Goal: Information Seeking & Learning: Find contact information

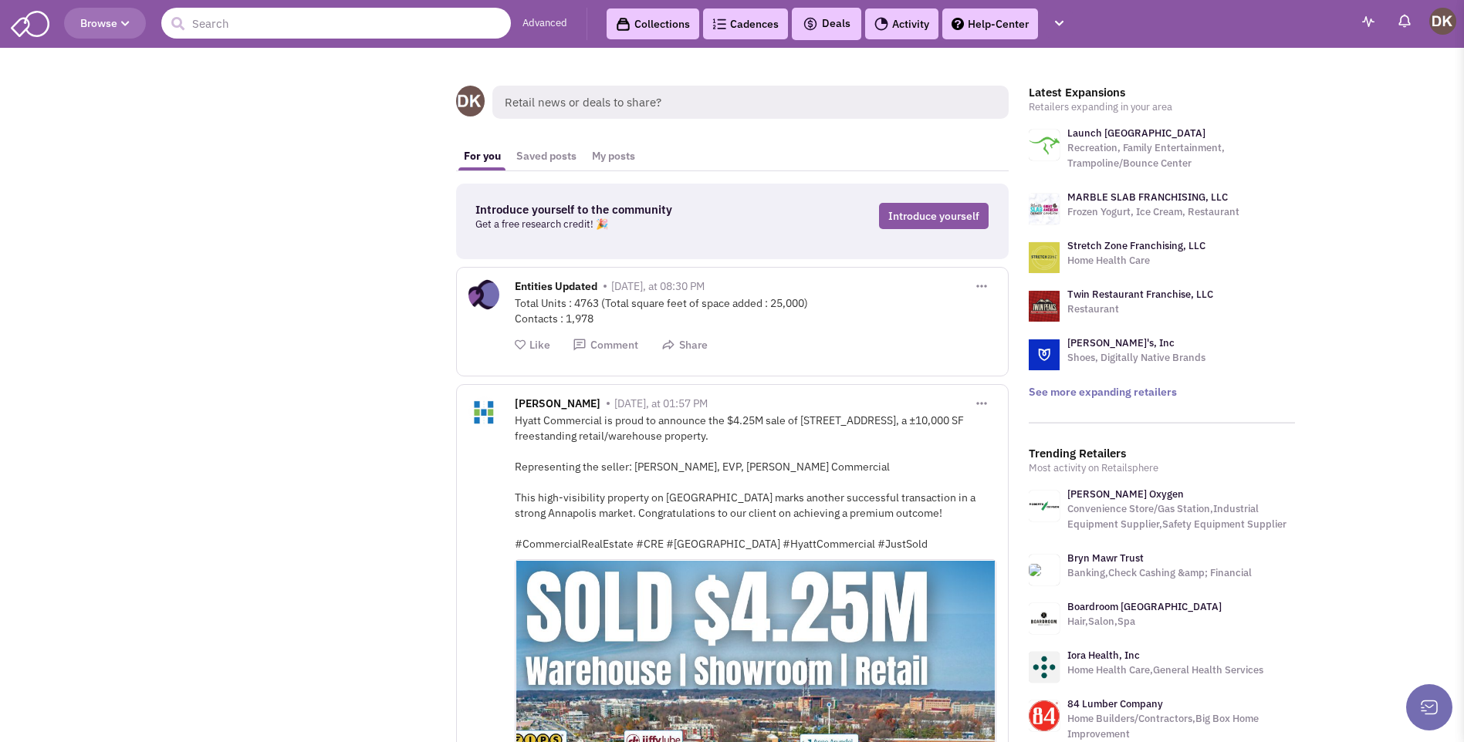
click at [258, 32] on input "text" at bounding box center [335, 23] width 349 height 31
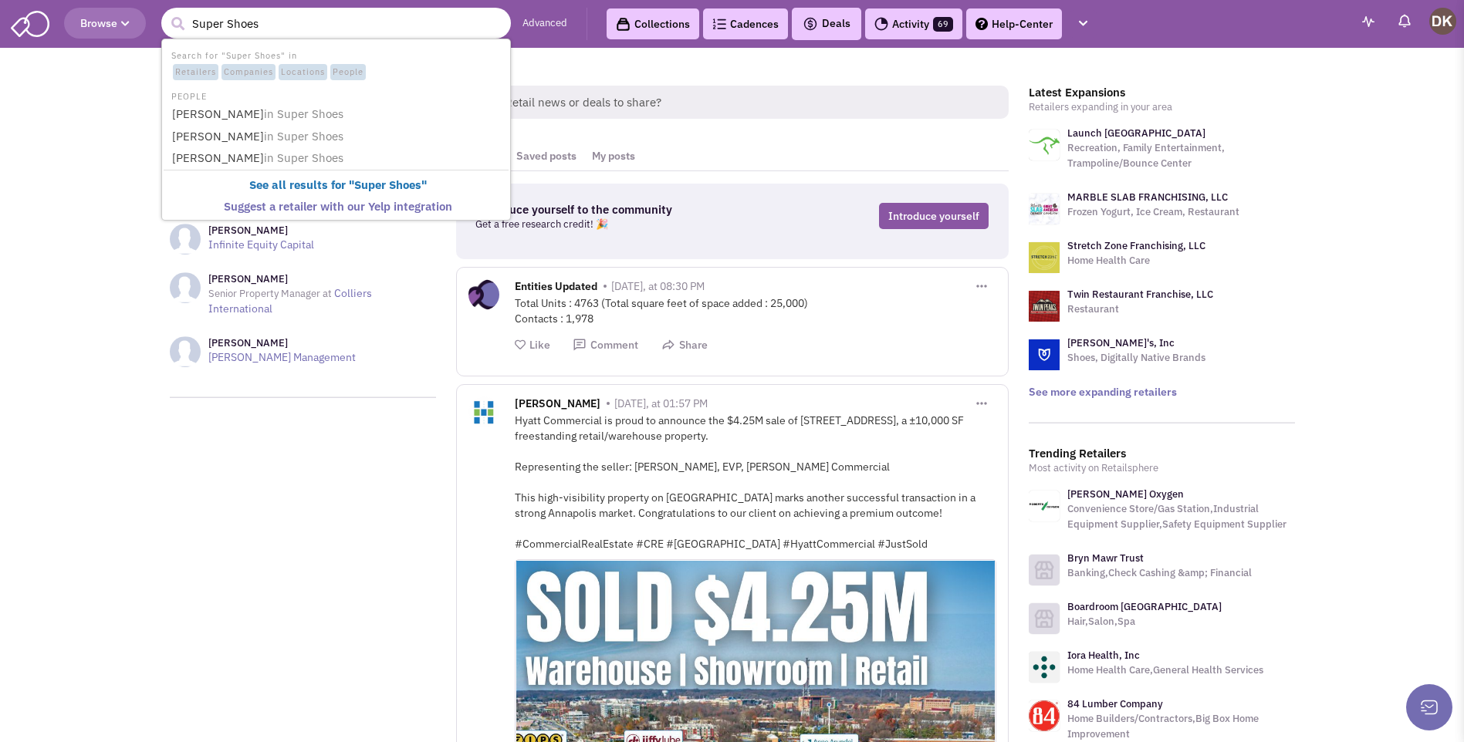
type input "Super Shoes"
click at [166, 12] on button "submit" at bounding box center [177, 23] width 23 height 23
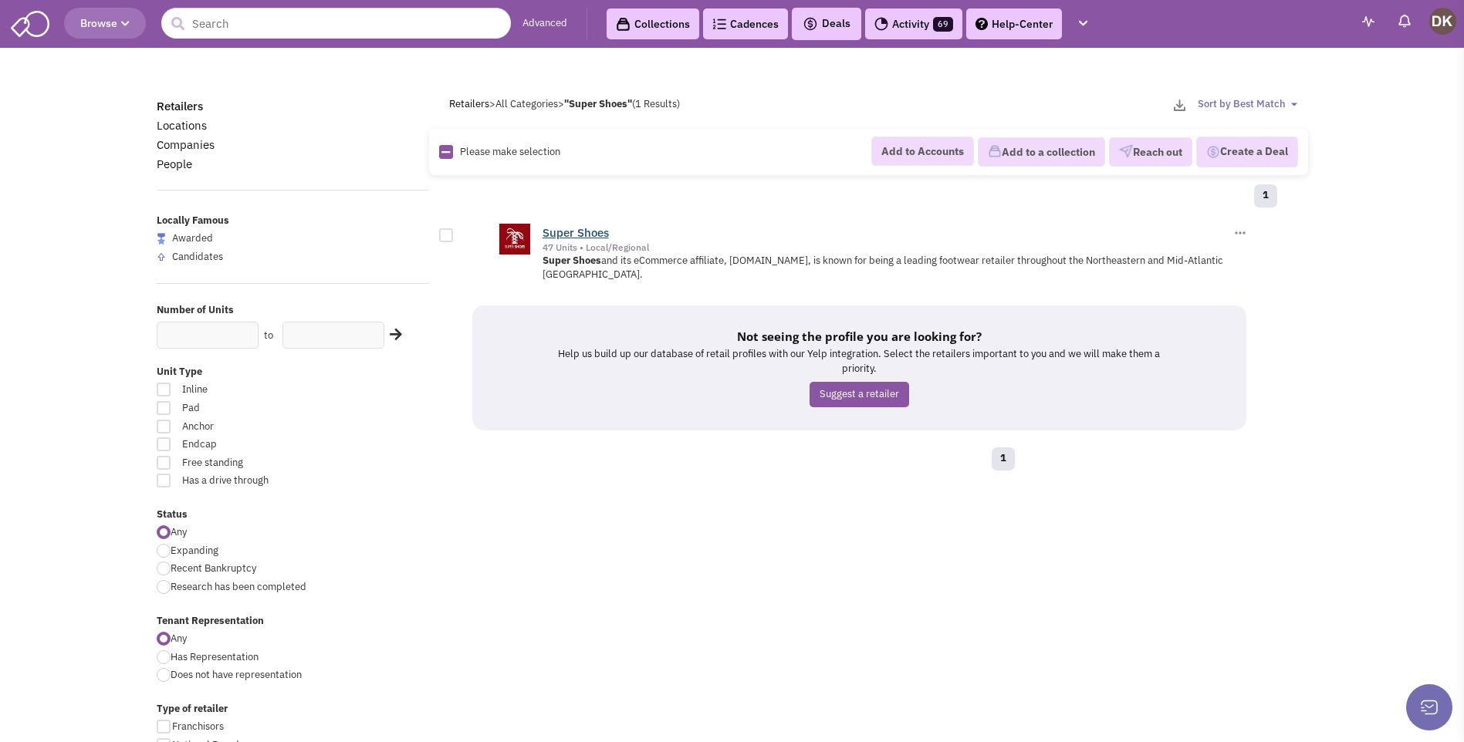
click at [582, 234] on link "Super Shoes" at bounding box center [575, 232] width 66 height 15
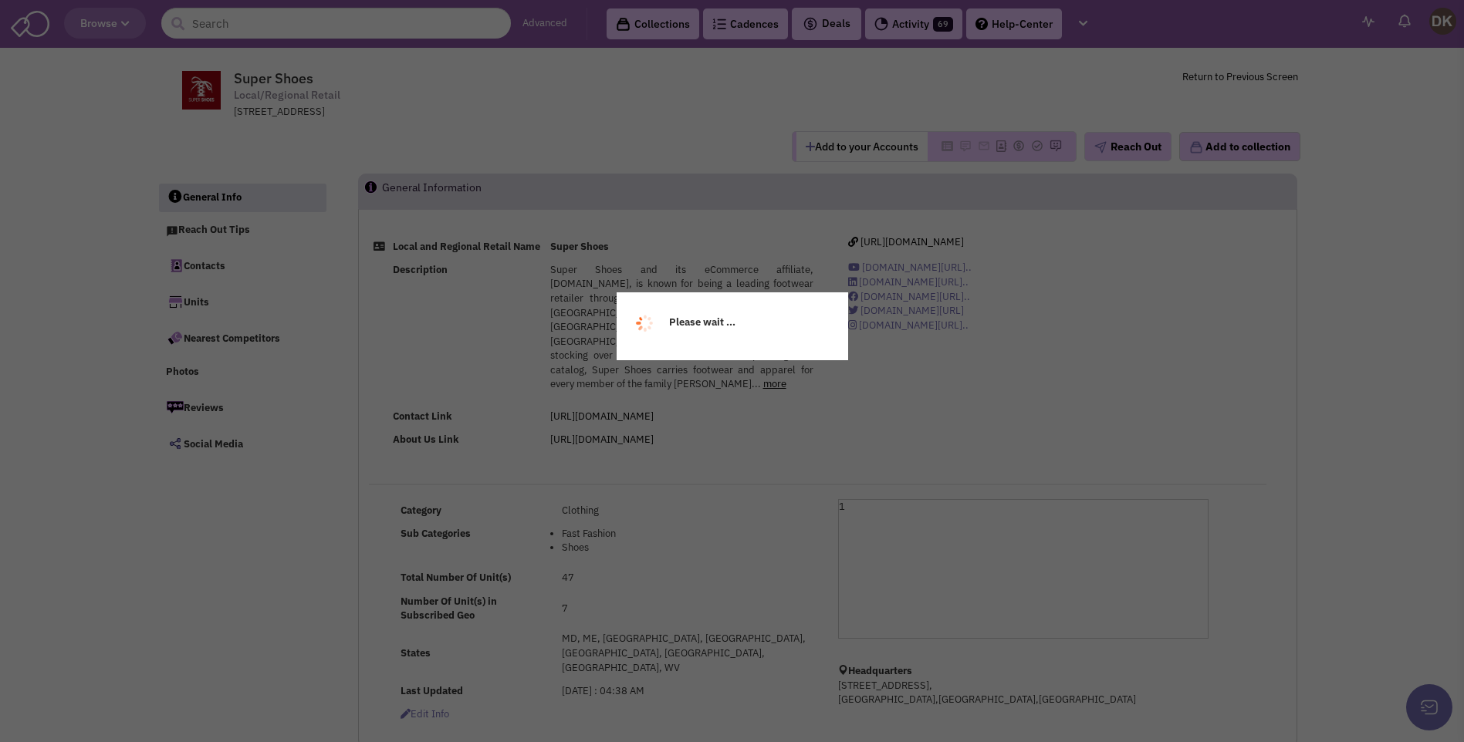
select select
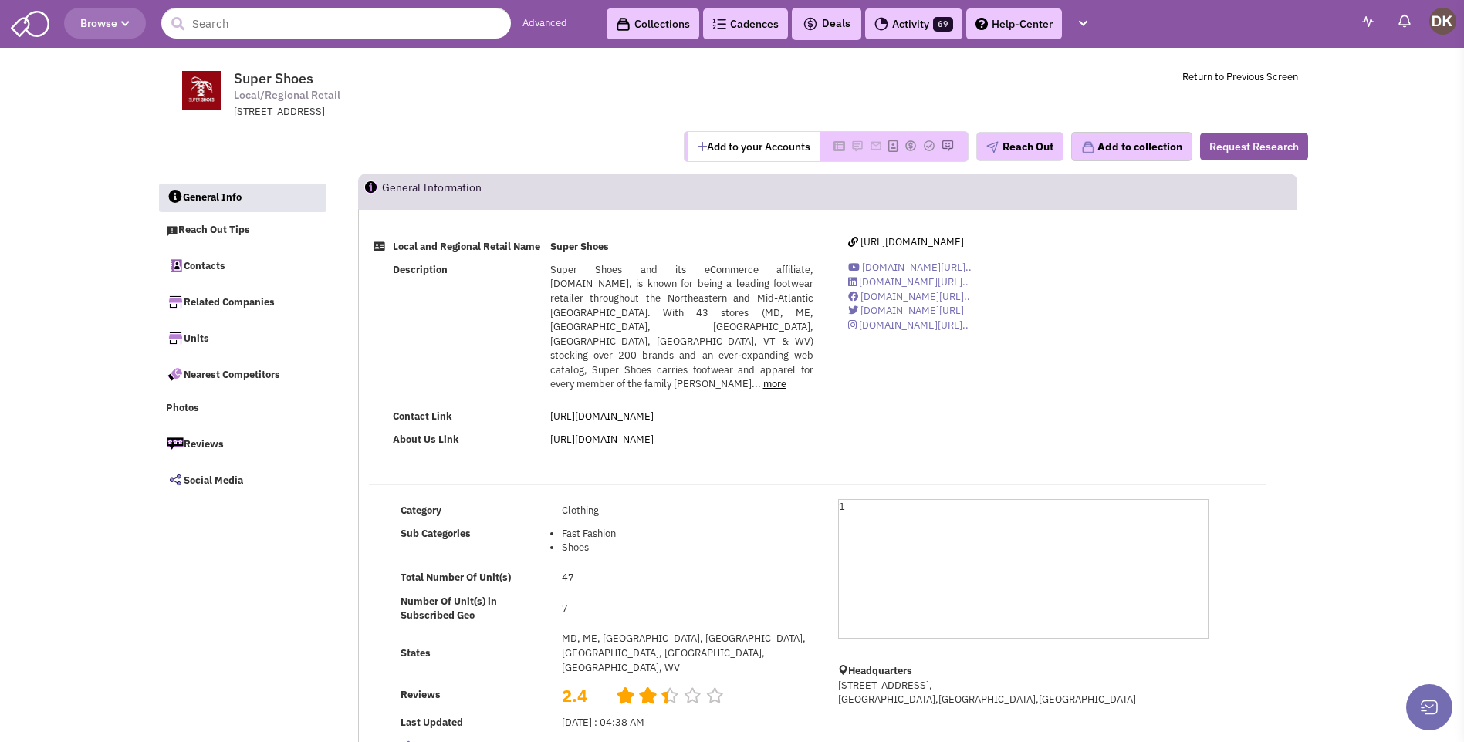
click at [742, 149] on button "Add to your Accounts" at bounding box center [753, 146] width 131 height 29
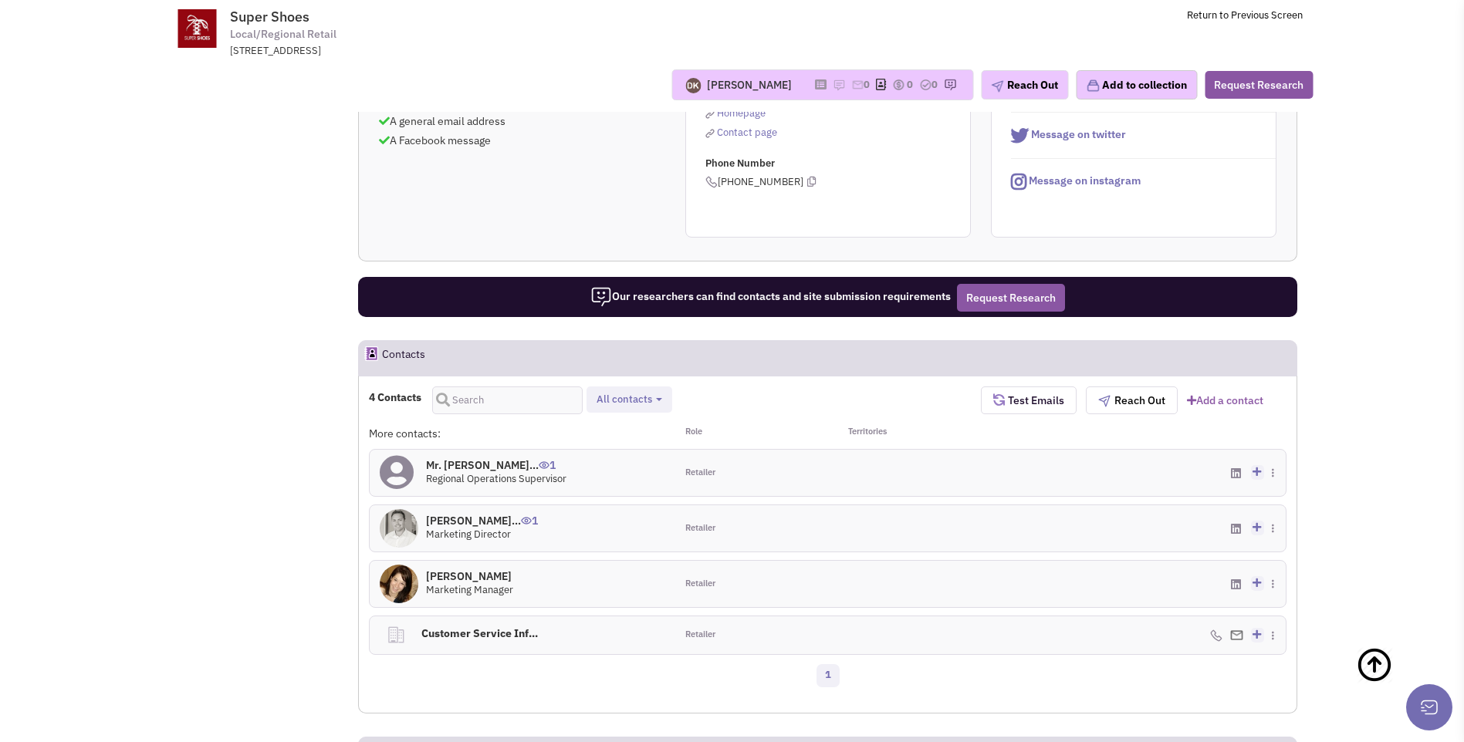
scroll to position [694, 0]
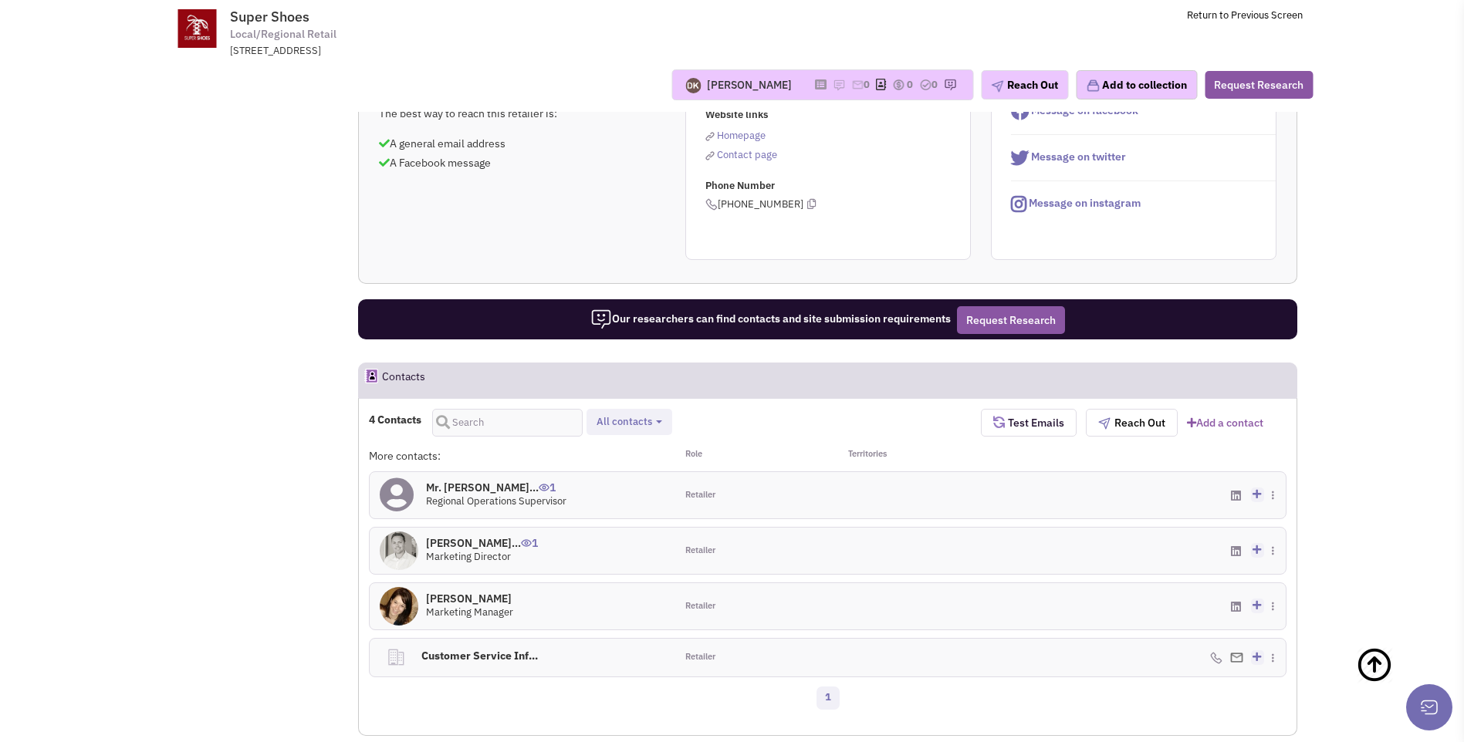
click at [402, 478] on icon at bounding box center [397, 495] width 34 height 35
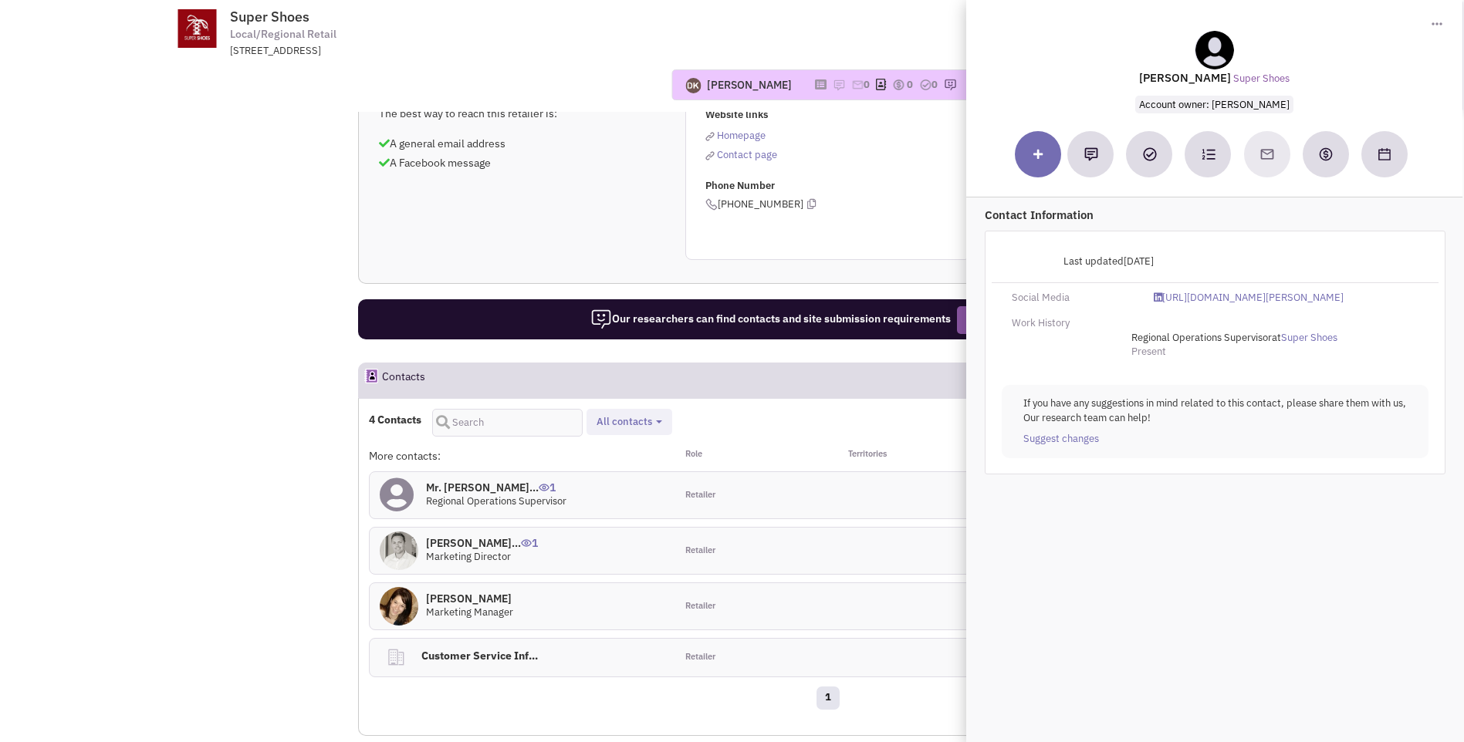
click at [403, 532] on img at bounding box center [399, 551] width 39 height 39
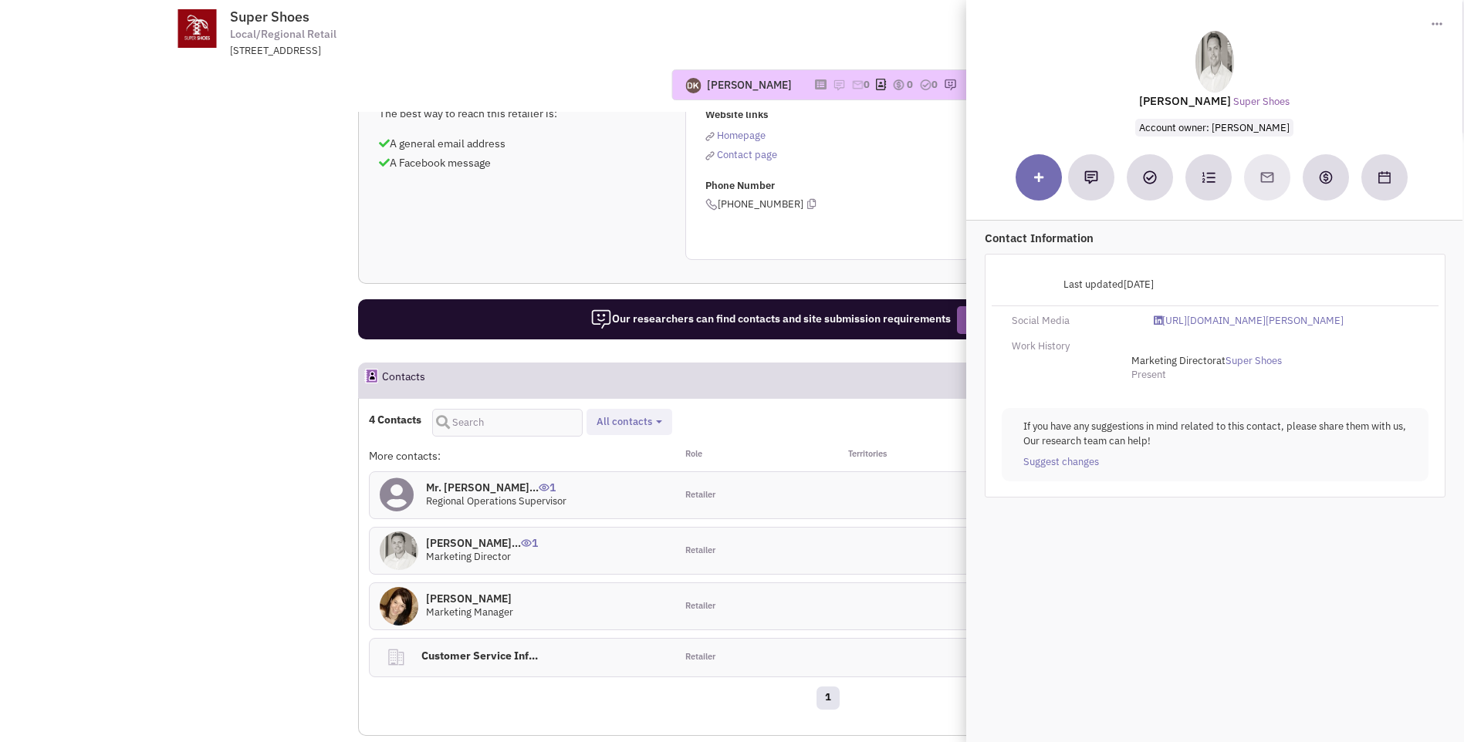
click at [402, 587] on img at bounding box center [399, 606] width 39 height 39
click at [506, 111] on div "Donnie Keller No note found! 0 0 0 Reach Out Add to collection" at bounding box center [731, 85] width 1181 height 54
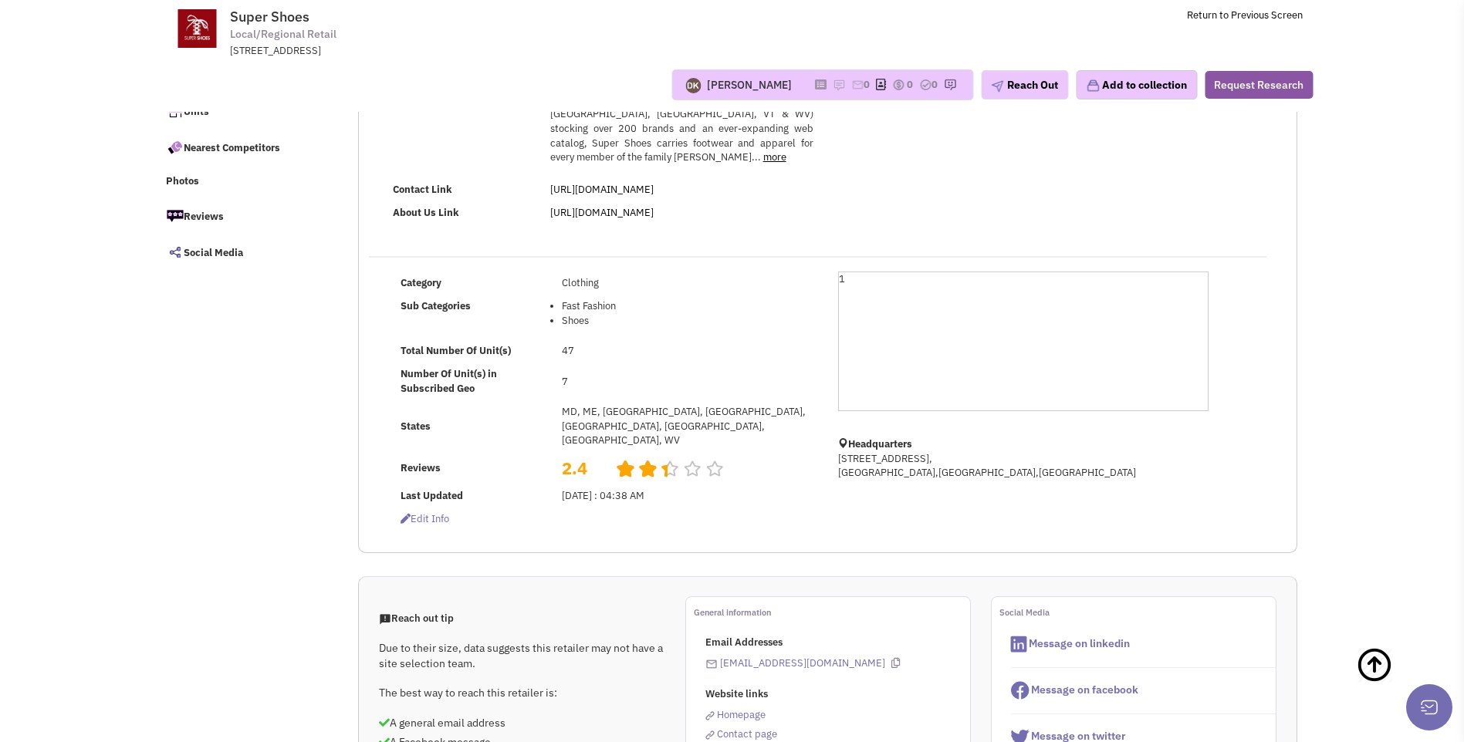
scroll to position [0, 0]
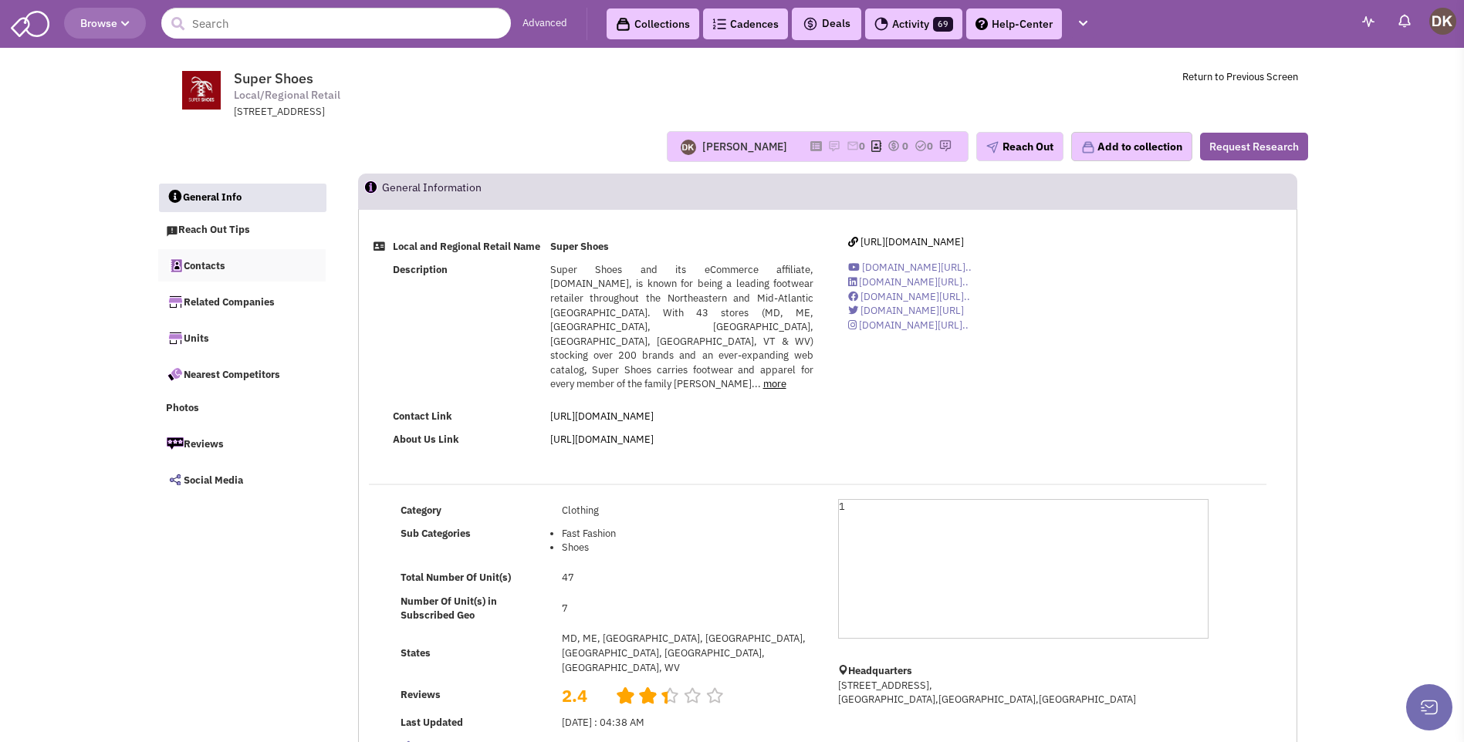
click at [208, 272] on link "Contacts" at bounding box center [242, 265] width 168 height 32
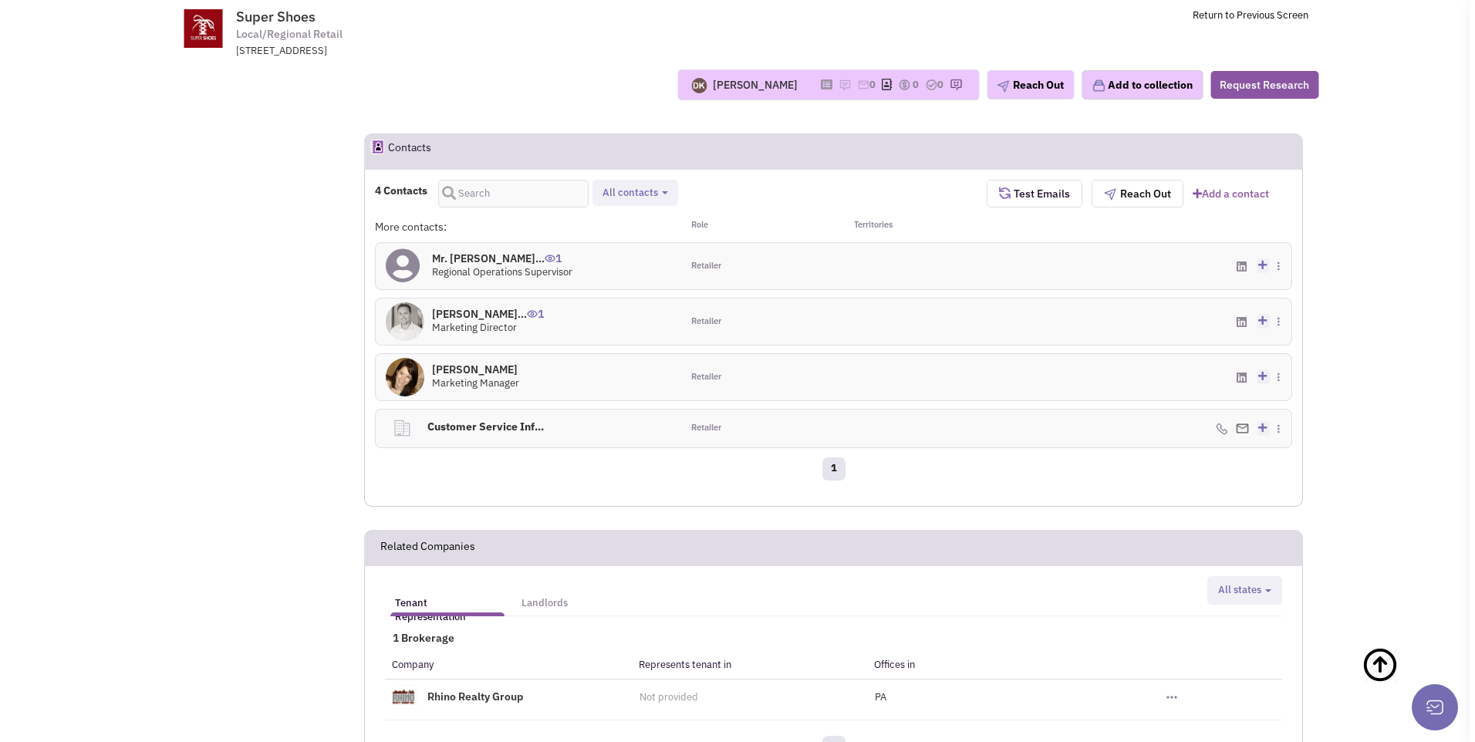
scroll to position [926, 0]
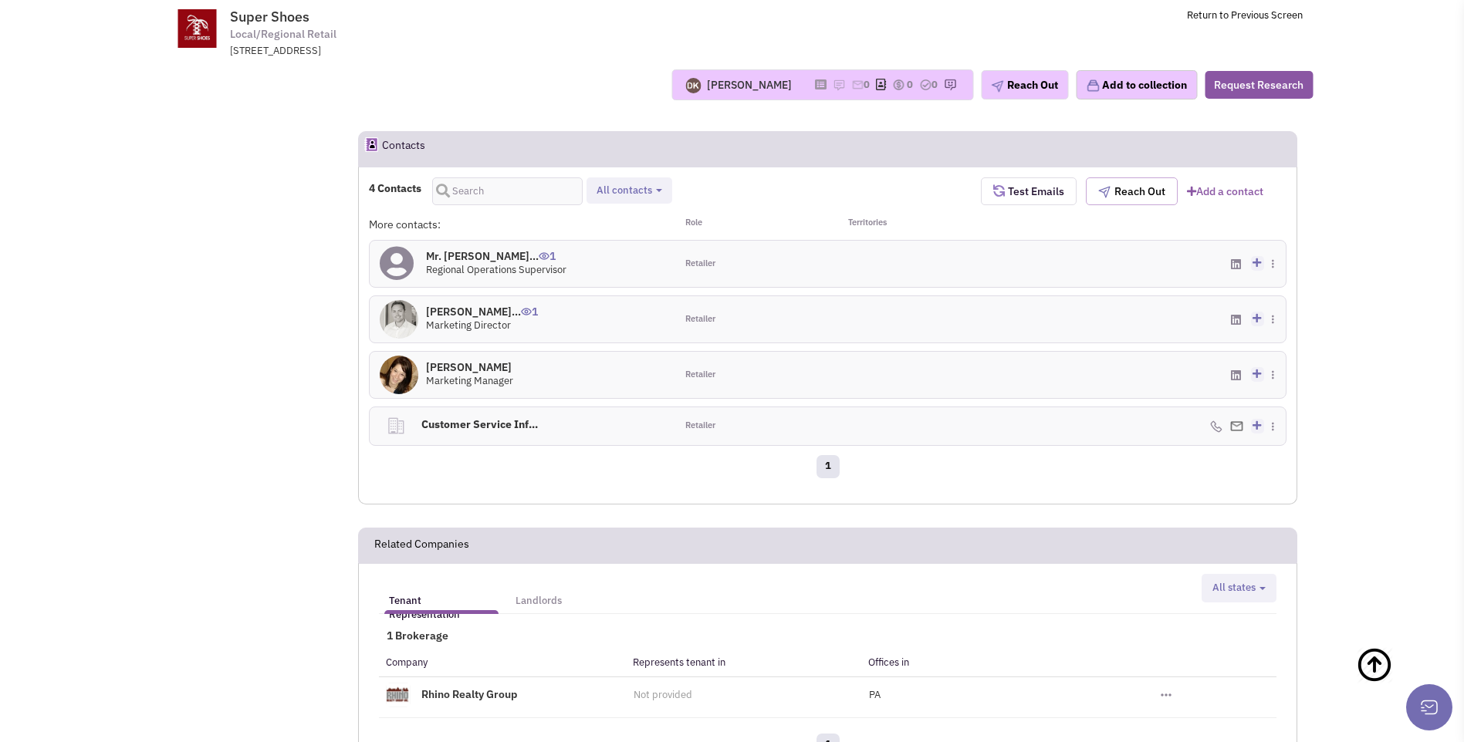
click at [1139, 177] on button "Reach Out" at bounding box center [1131, 191] width 92 height 28
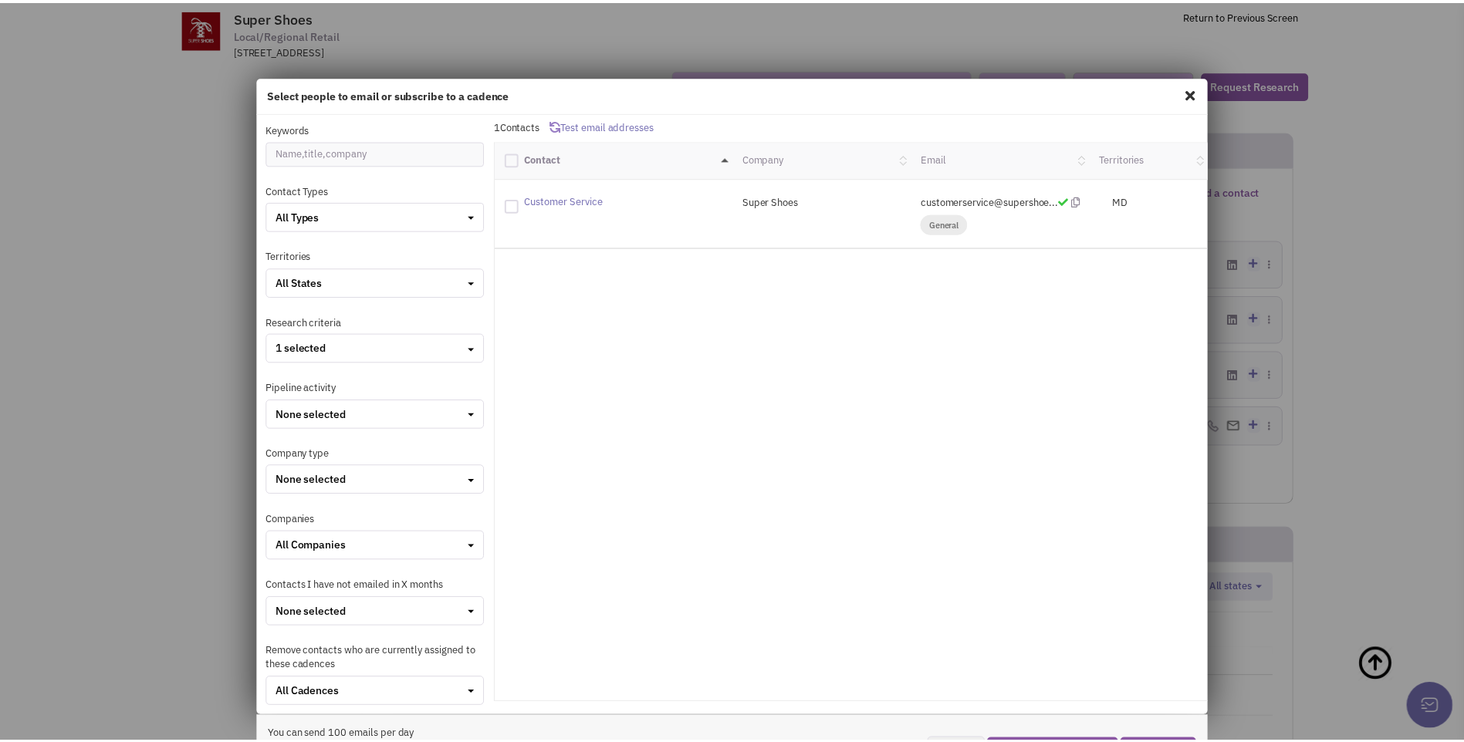
scroll to position [0, 0]
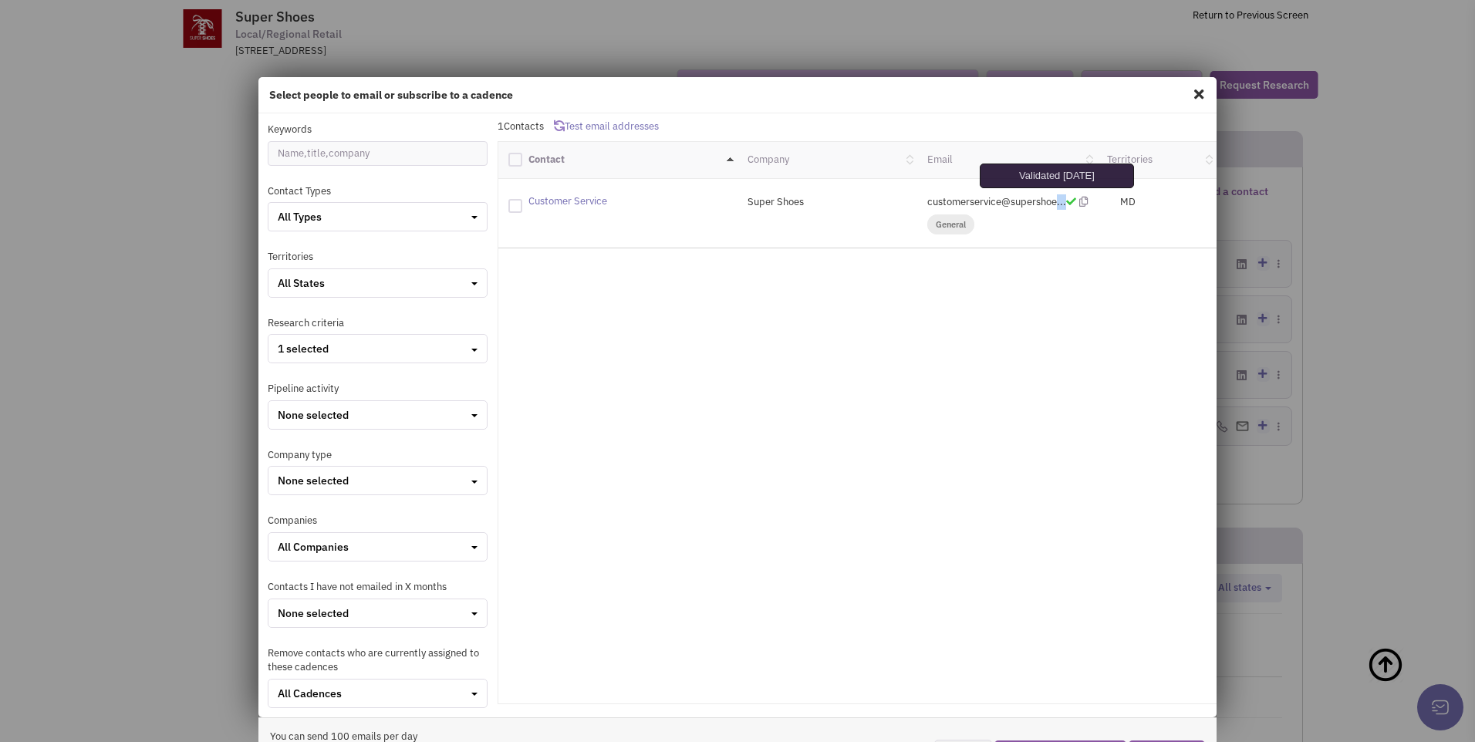
drag, startPoint x: 912, startPoint y: 203, endPoint x: 1062, endPoint y: 198, distance: 149.7
click at [1062, 198] on div "customerservice@supershoe... general" at bounding box center [1007, 213] width 180 height 38
drag, startPoint x: 1062, startPoint y: 198, endPoint x: 972, endPoint y: 205, distance: 89.8
copy p "customerservice@supershoe..."
click at [1193, 98] on span at bounding box center [1199, 94] width 20 height 25
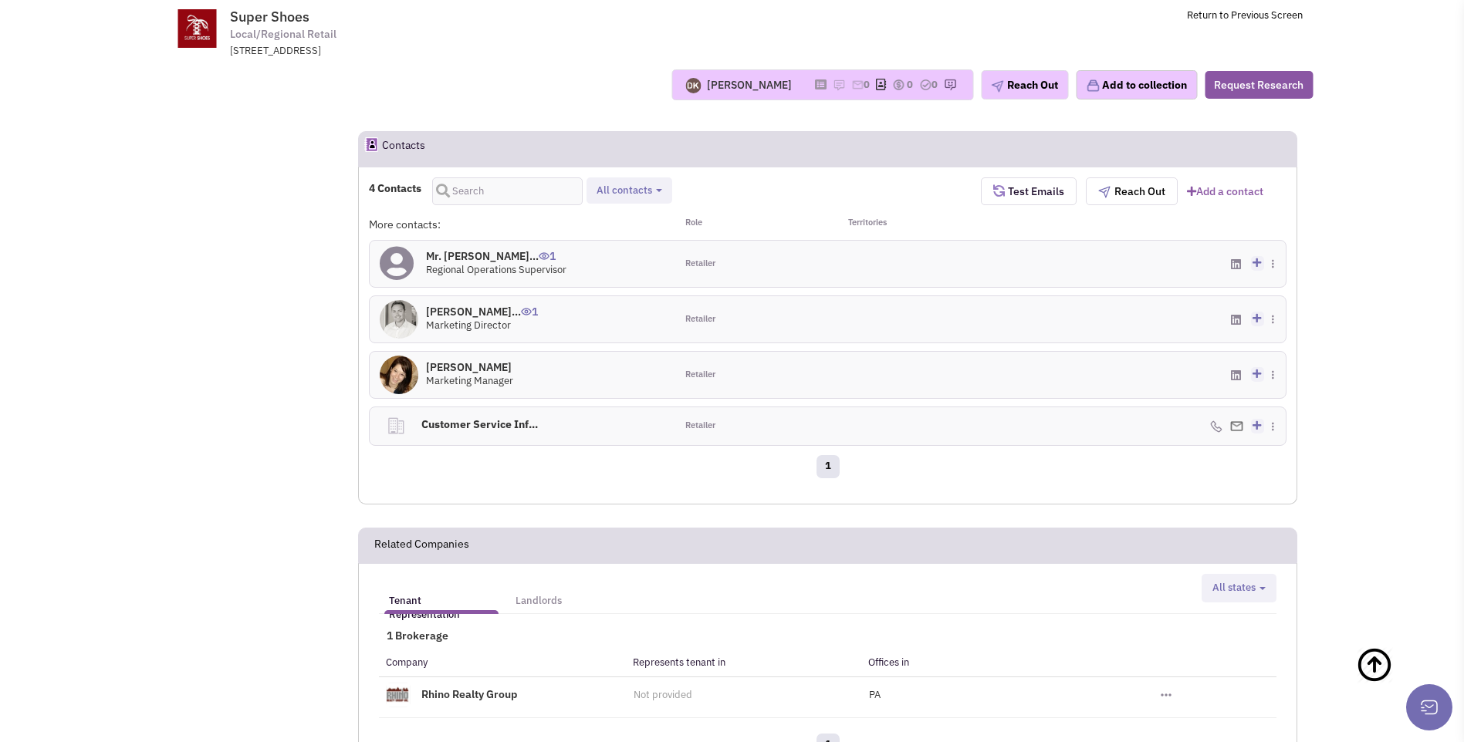
click at [408, 300] on img at bounding box center [399, 319] width 39 height 39
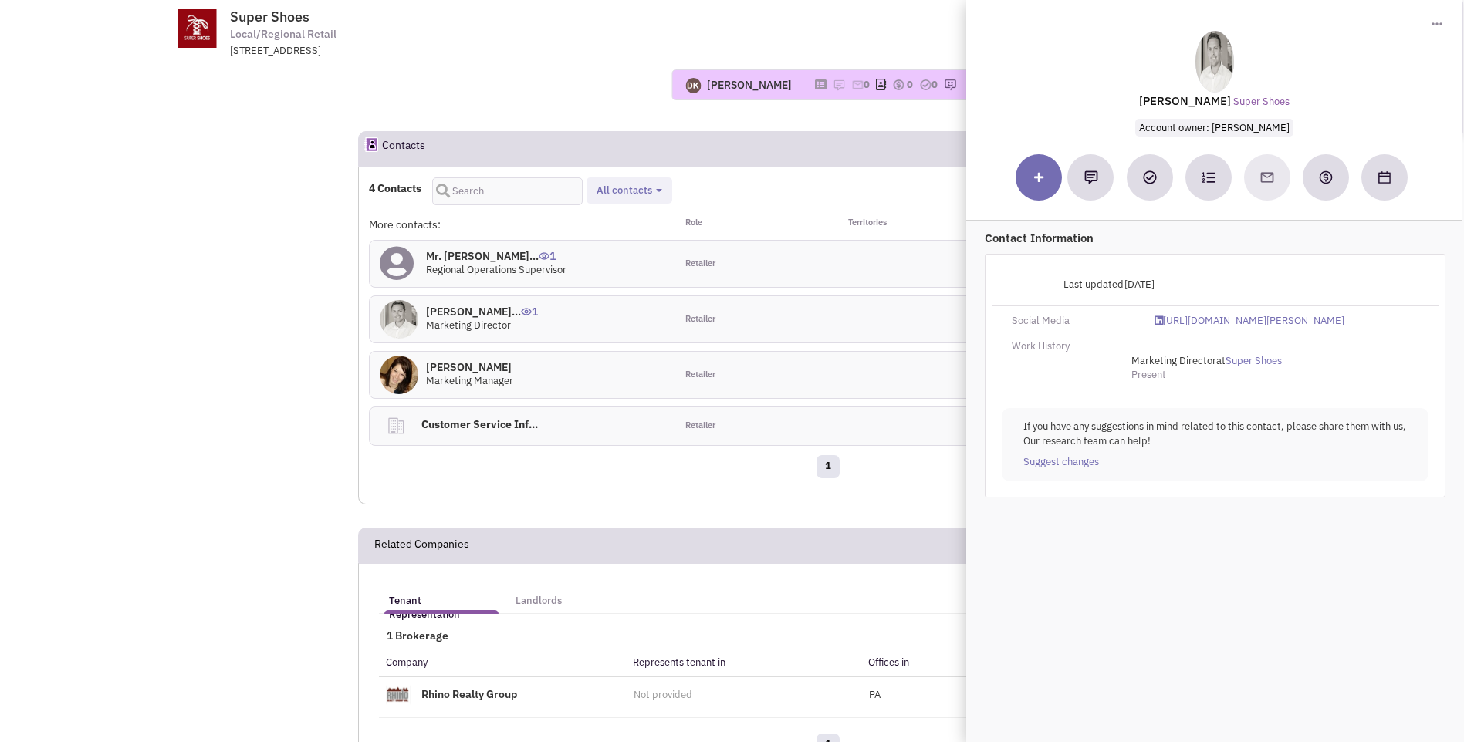
click at [397, 356] on img at bounding box center [399, 375] width 39 height 39
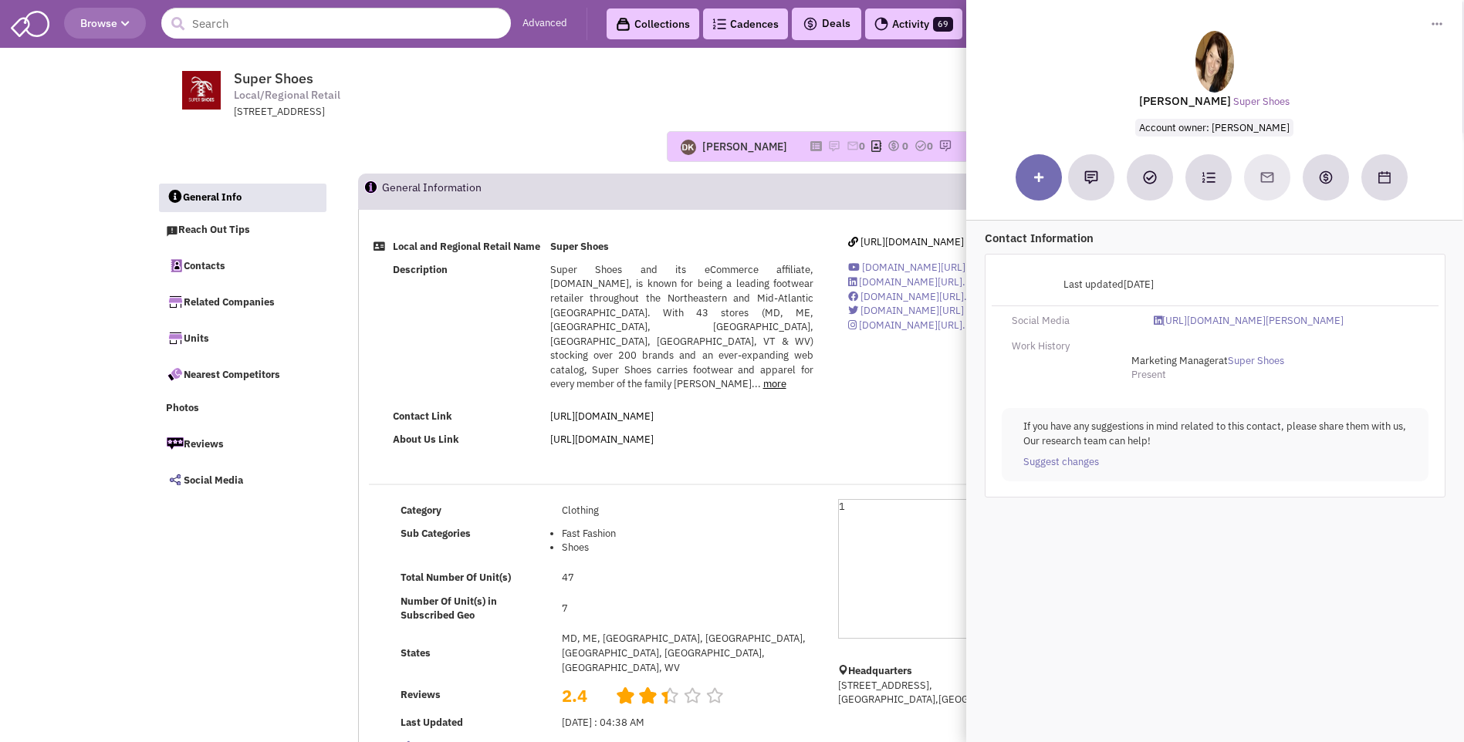
click at [684, 541] on li "Shoes" at bounding box center [688, 548] width 252 height 15
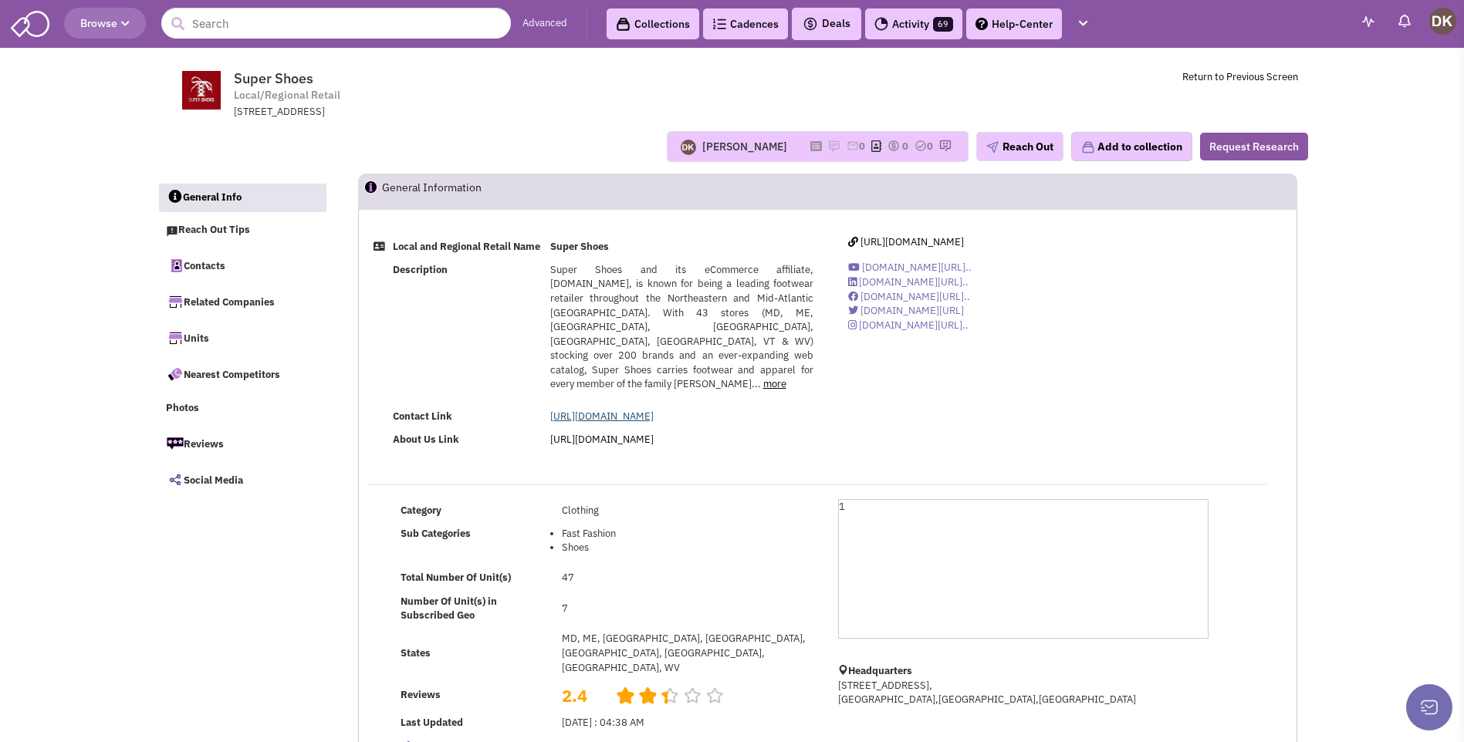
click at [574, 410] on link "[URL][DOMAIN_NAME]" at bounding box center [601, 416] width 103 height 13
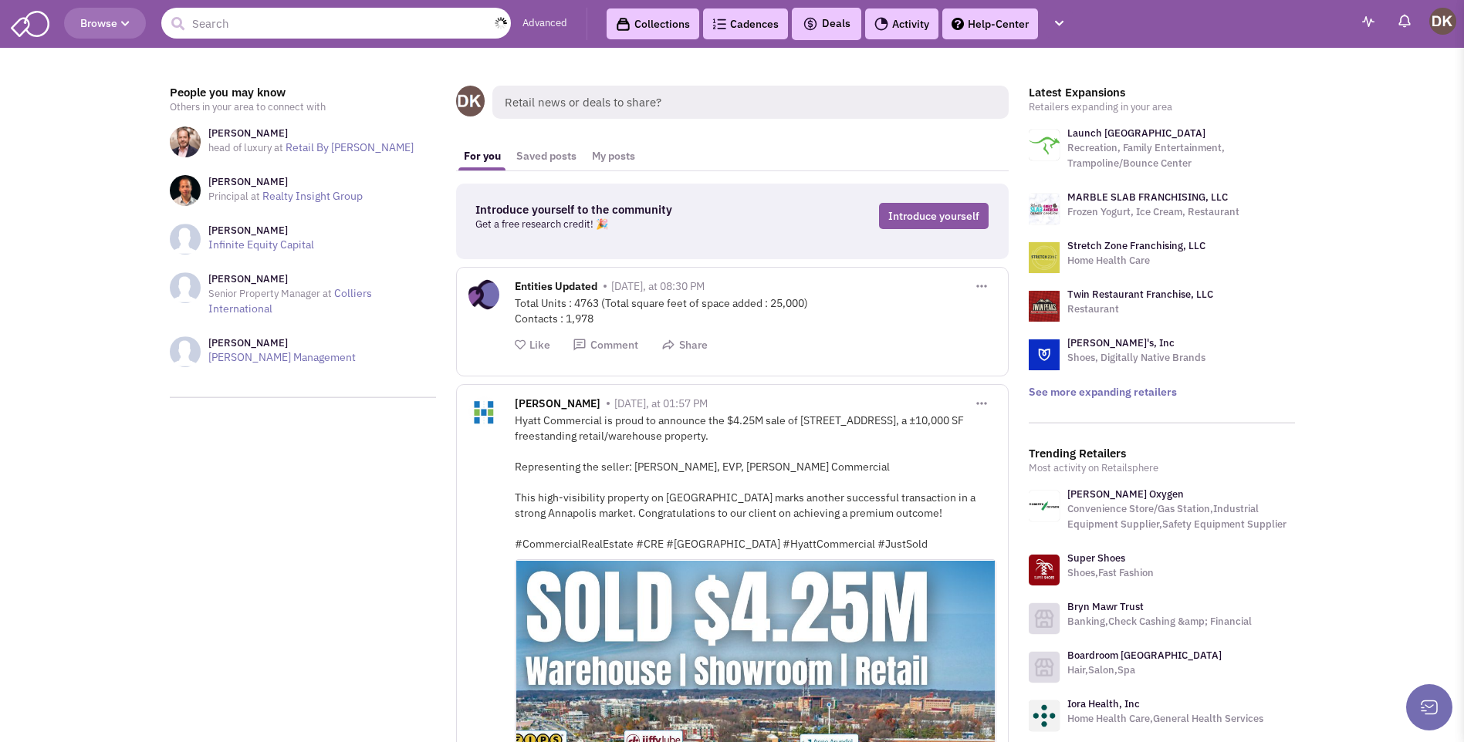
click at [248, 28] on input "text" at bounding box center [335, 23] width 349 height 31
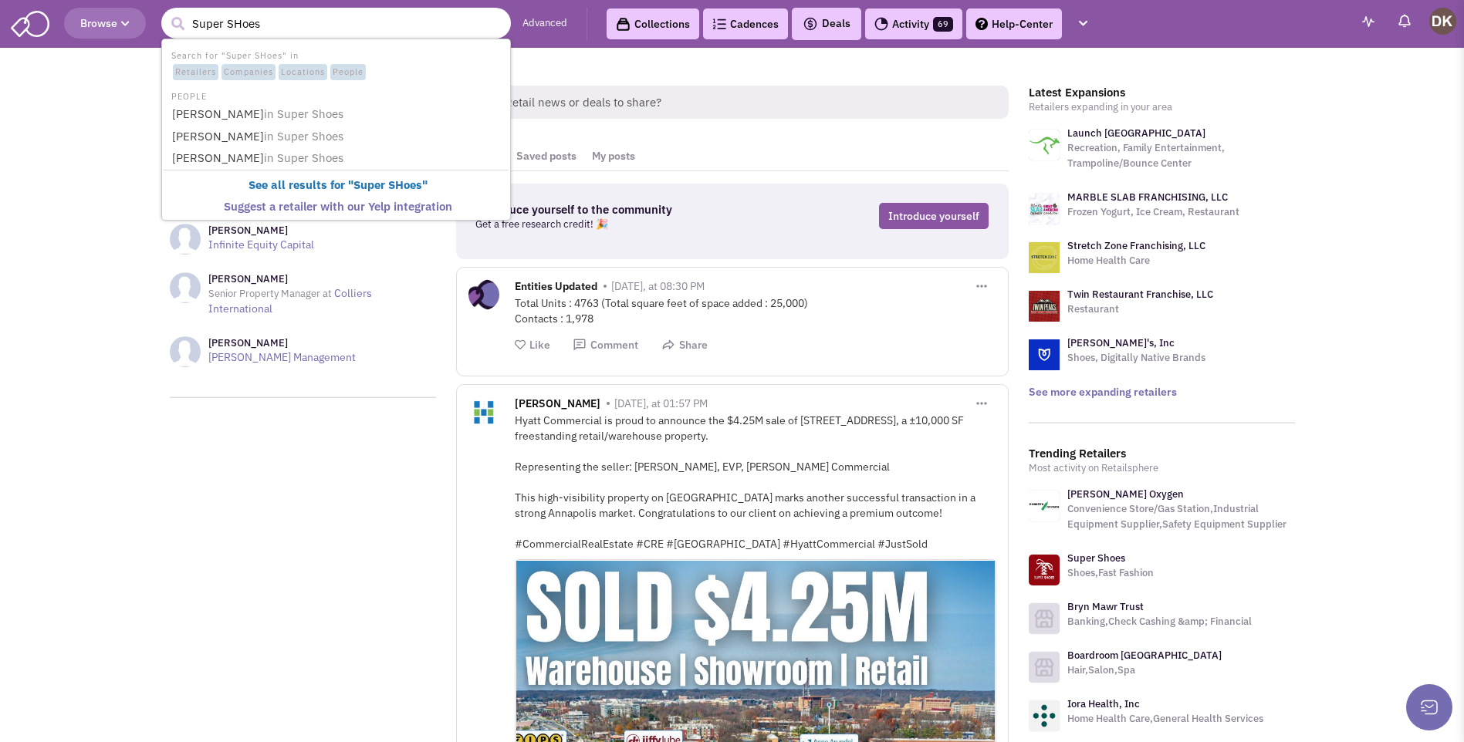
type input "Super SHoes"
click at [166, 12] on button "submit" at bounding box center [177, 23] width 23 height 23
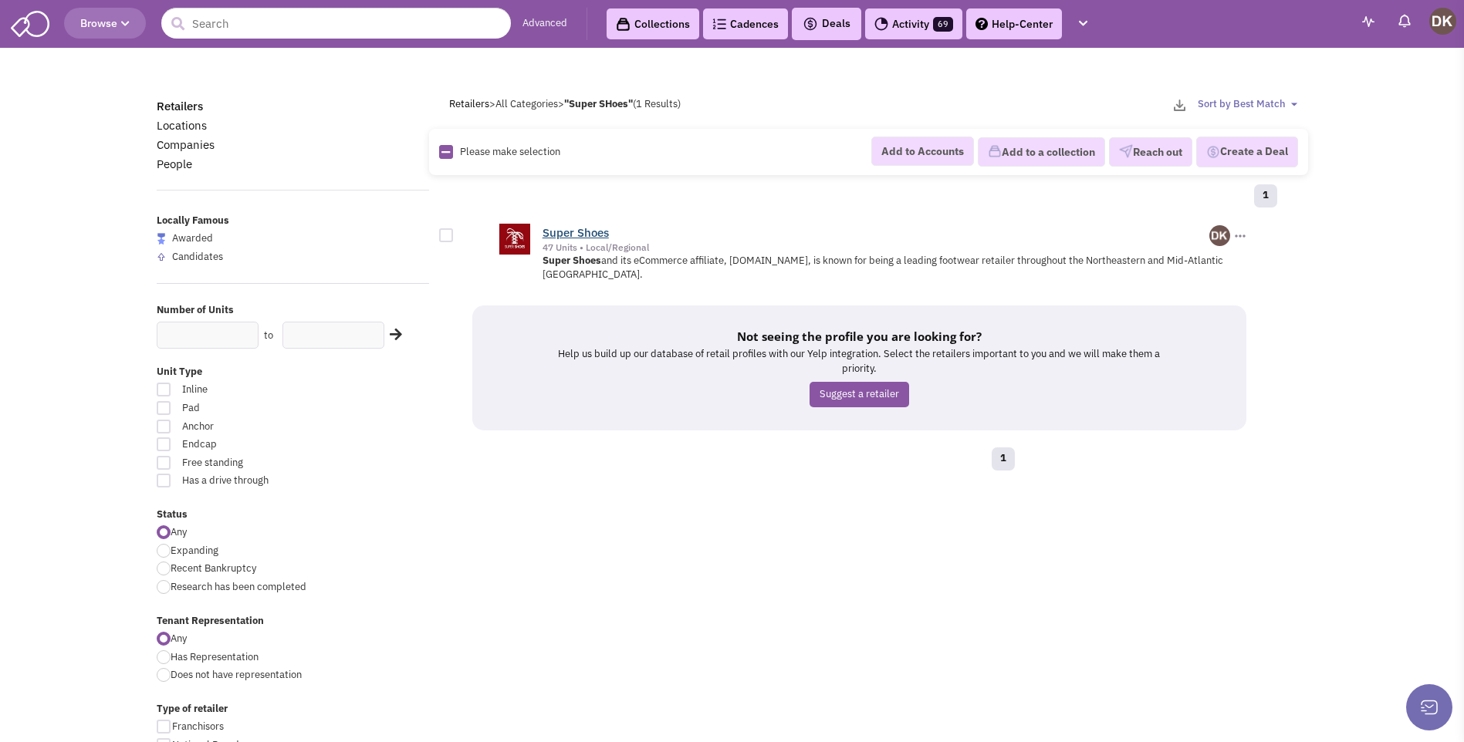
click at [572, 230] on link "Super Shoes" at bounding box center [575, 232] width 66 height 15
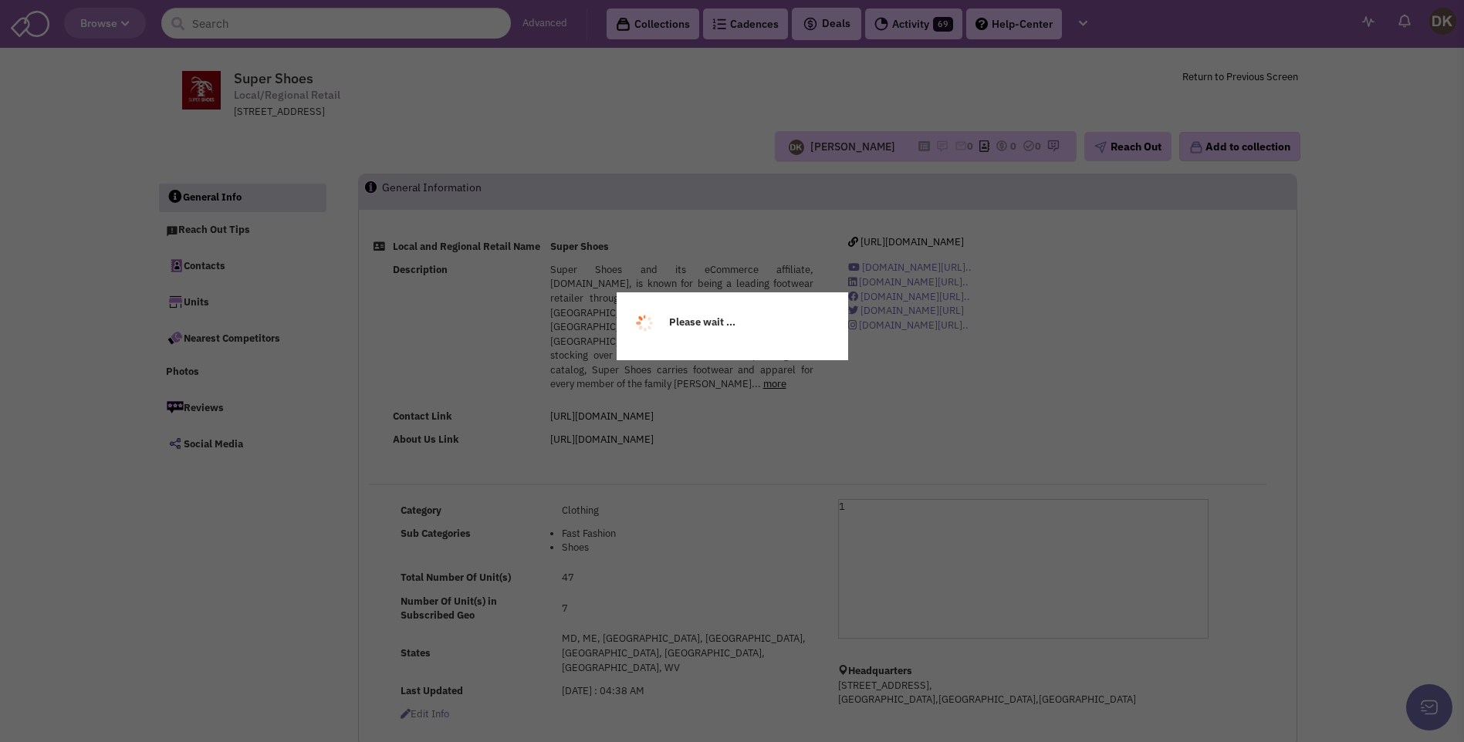
select select
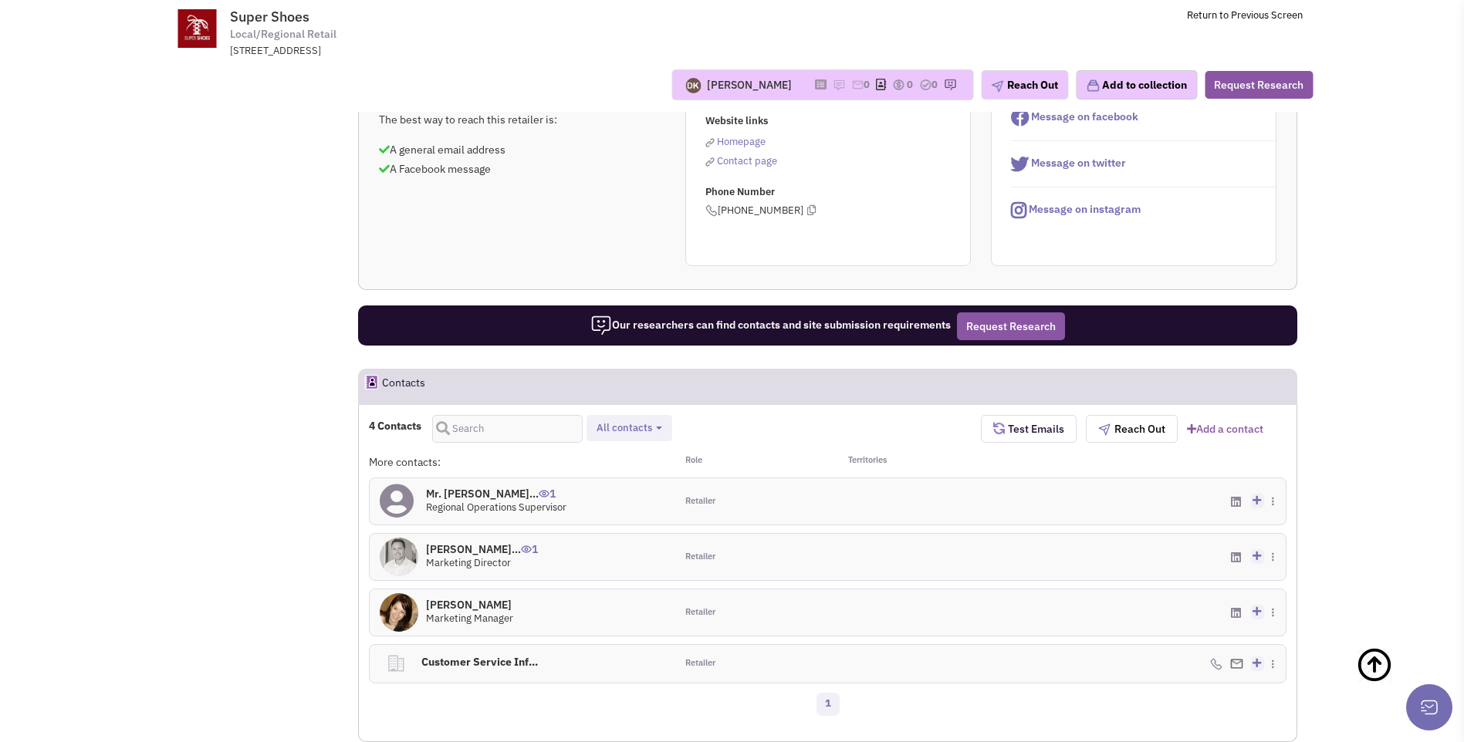
scroll to position [694, 0]
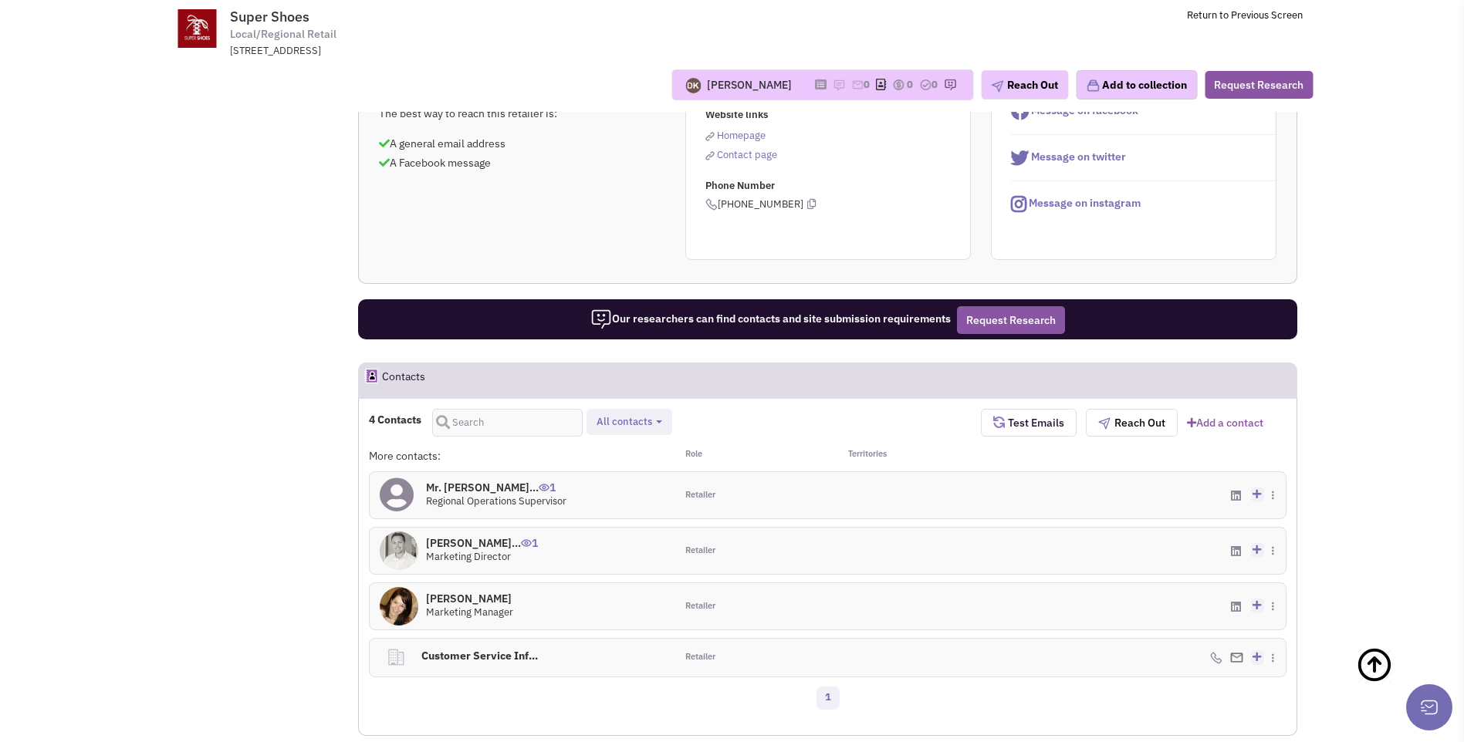
click at [394, 532] on img at bounding box center [399, 551] width 39 height 39
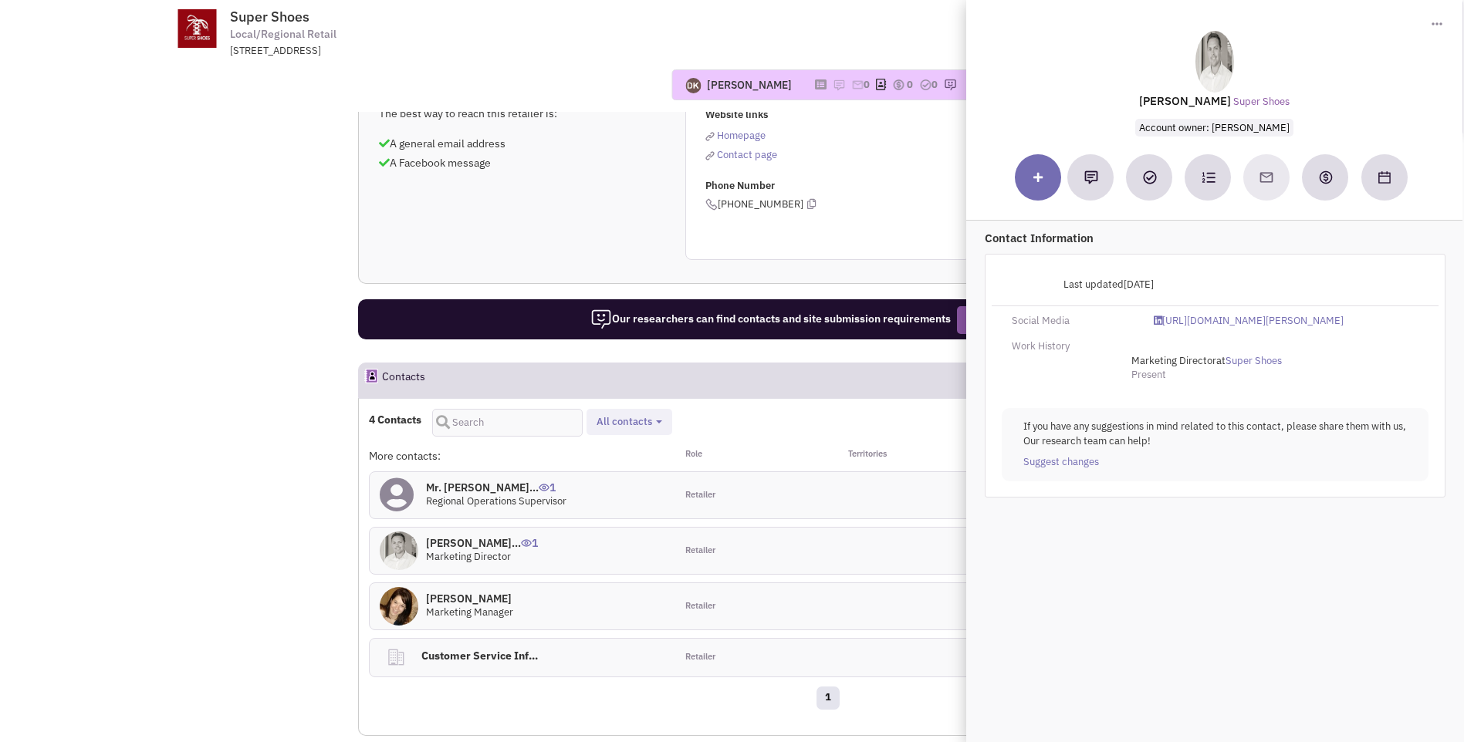
click at [397, 478] on icon at bounding box center [397, 495] width 34 height 35
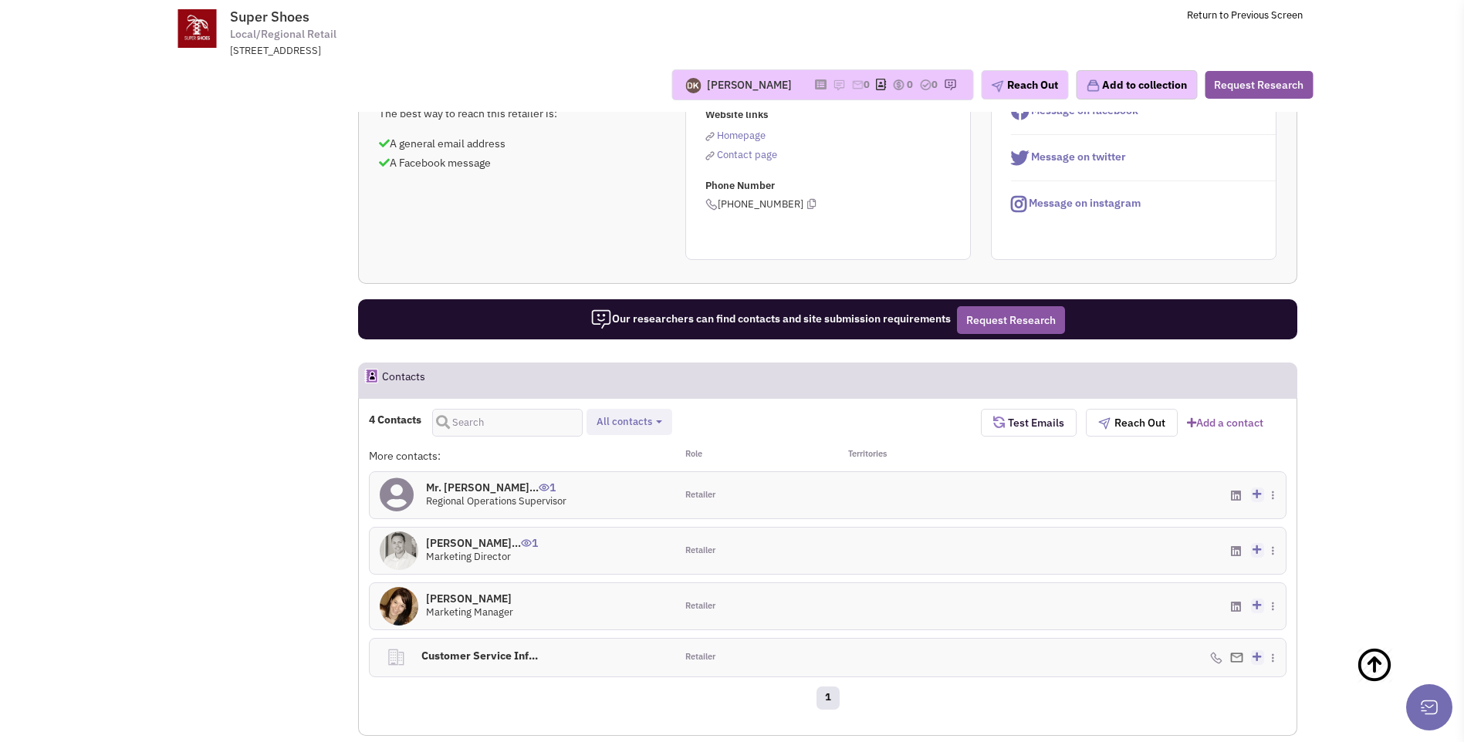
scroll to position [309, 0]
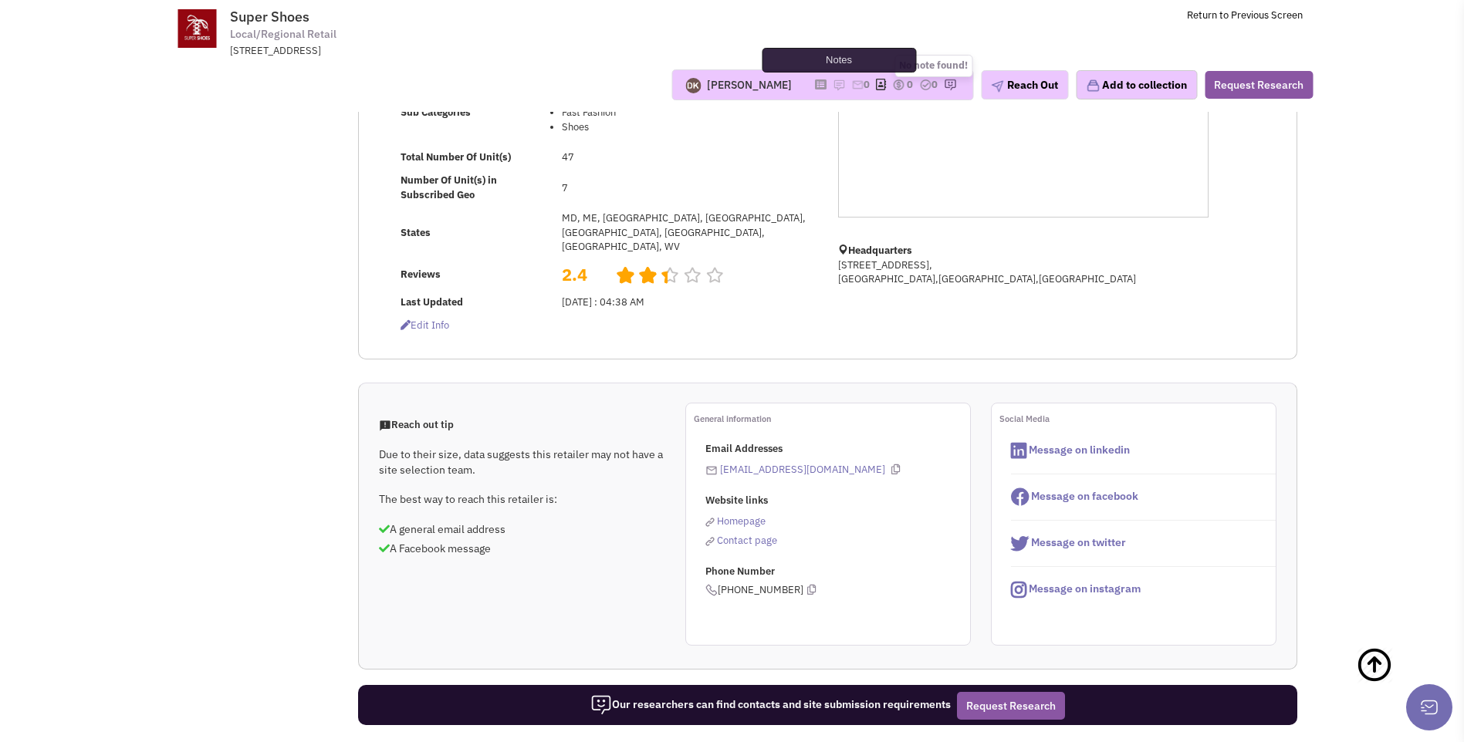
click at [832, 89] on img at bounding box center [838, 85] width 12 height 12
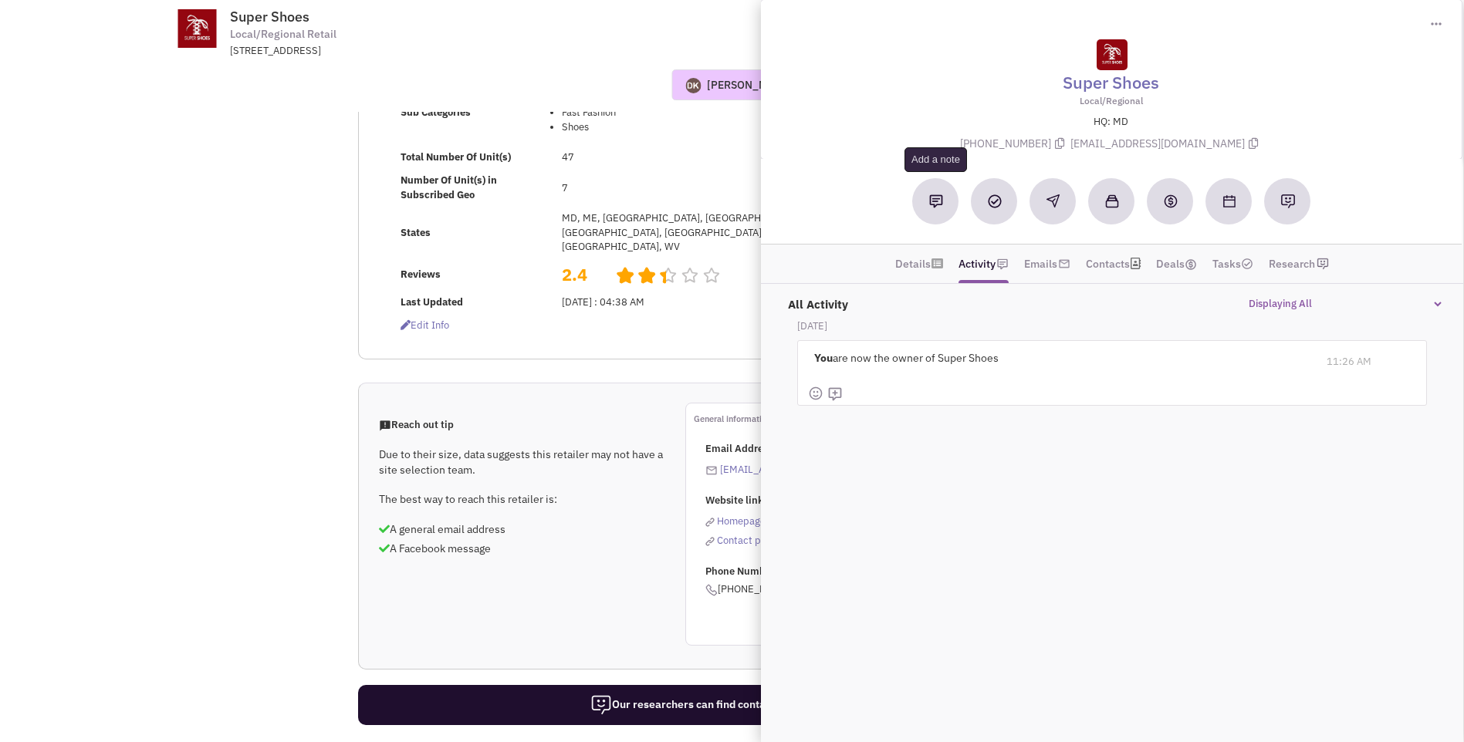
click at [930, 214] on button at bounding box center [936, 201] width 46 height 46
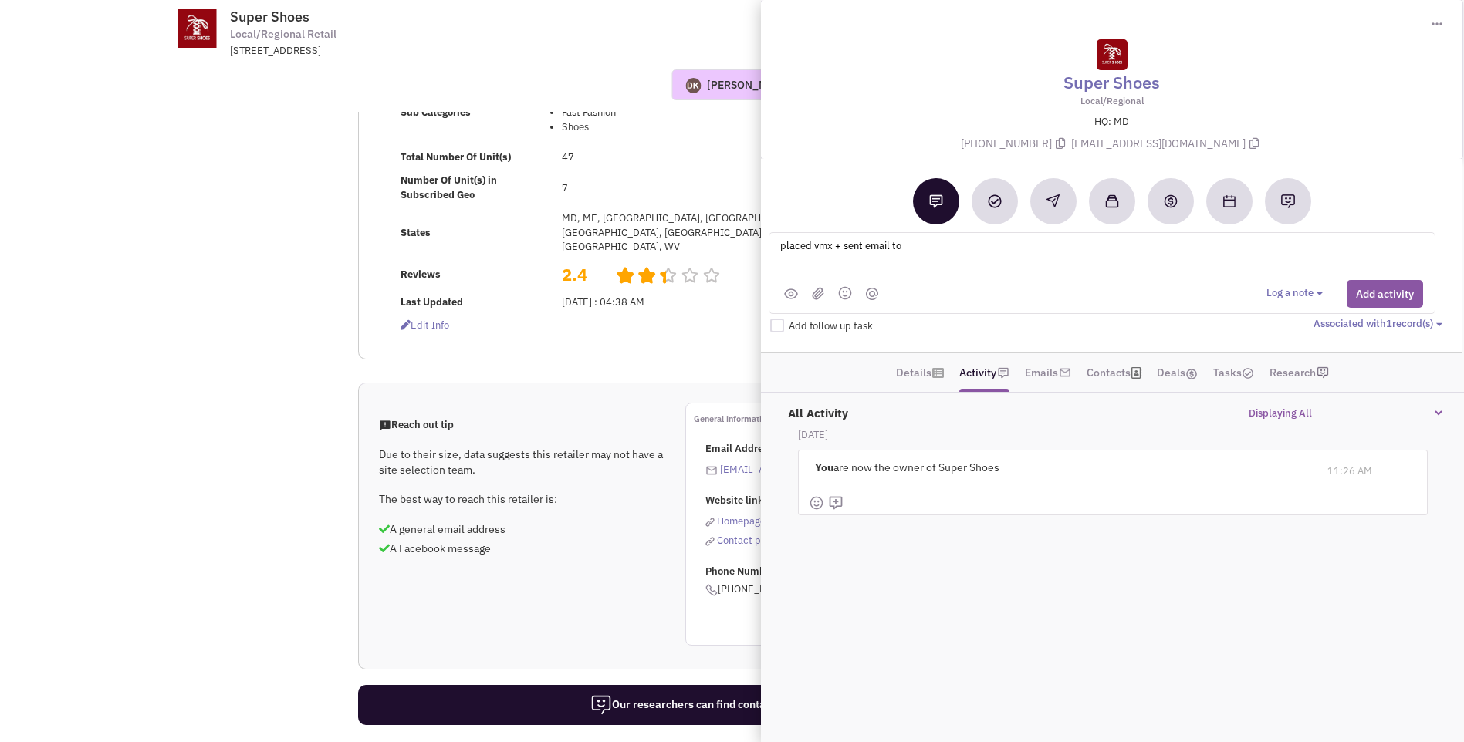
click at [923, 248] on textarea "placed vmx + sent email to" at bounding box center [969, 258] width 382 height 42
paste textarea "[PERSON_NAME] , [PERSON_NAME] and [PERSON_NAME]"
type textarea "placed vmx + sent email to [PERSON_NAME] , [PERSON_NAME] and [PERSON_NAME]"
click at [1371, 298] on button "Add activity" at bounding box center [1384, 294] width 76 height 28
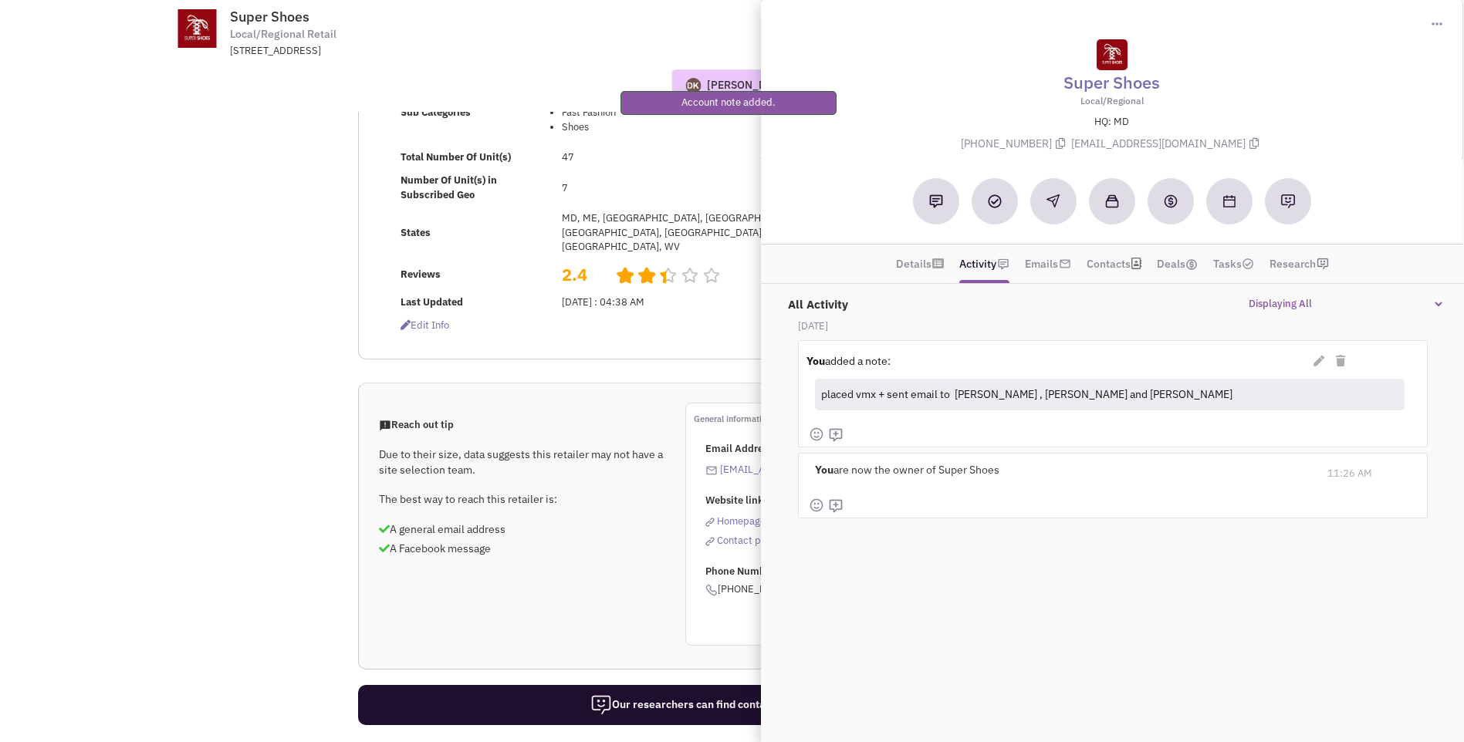
click at [507, 314] on td "Request Pending Edit Info" at bounding box center [476, 325] width 161 height 23
